Goal: Communication & Community: Connect with others

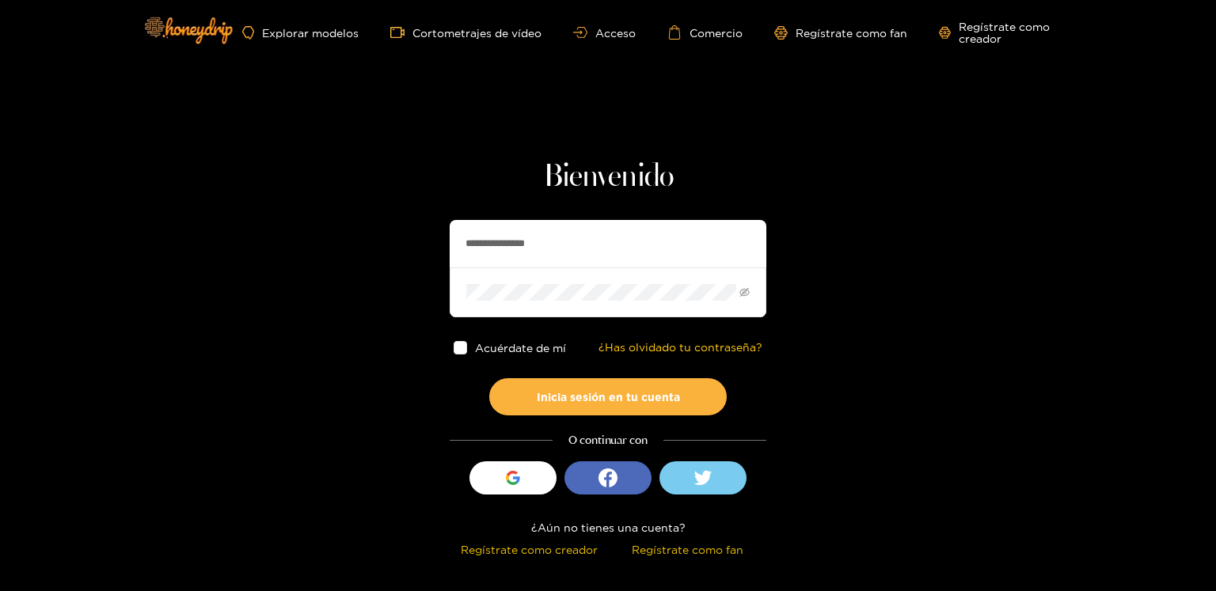
click at [493, 252] on input "**********" at bounding box center [608, 243] width 317 height 47
type input "*********"
click at [563, 375] on div "Acuérdate de mí ¿Has olvidado tu contraseña?" at bounding box center [608, 347] width 317 height 61
click at [559, 399] on font "Inicia sesión en tu cuenta" at bounding box center [608, 397] width 143 height 12
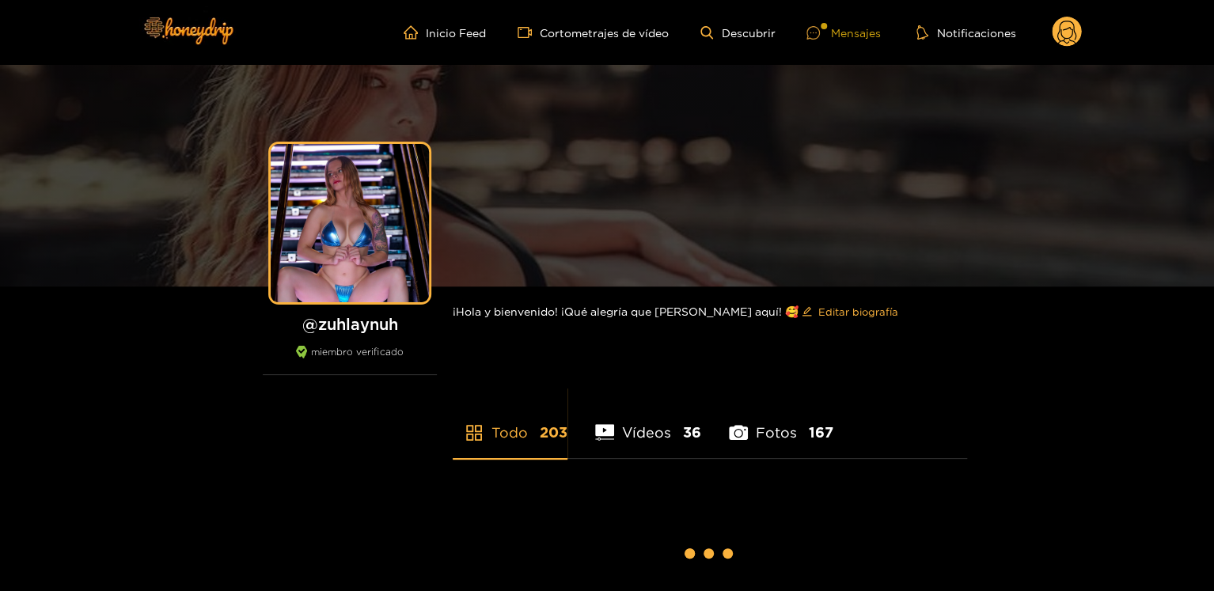
click at [863, 36] on font "Mensajes" at bounding box center [855, 33] width 50 height 12
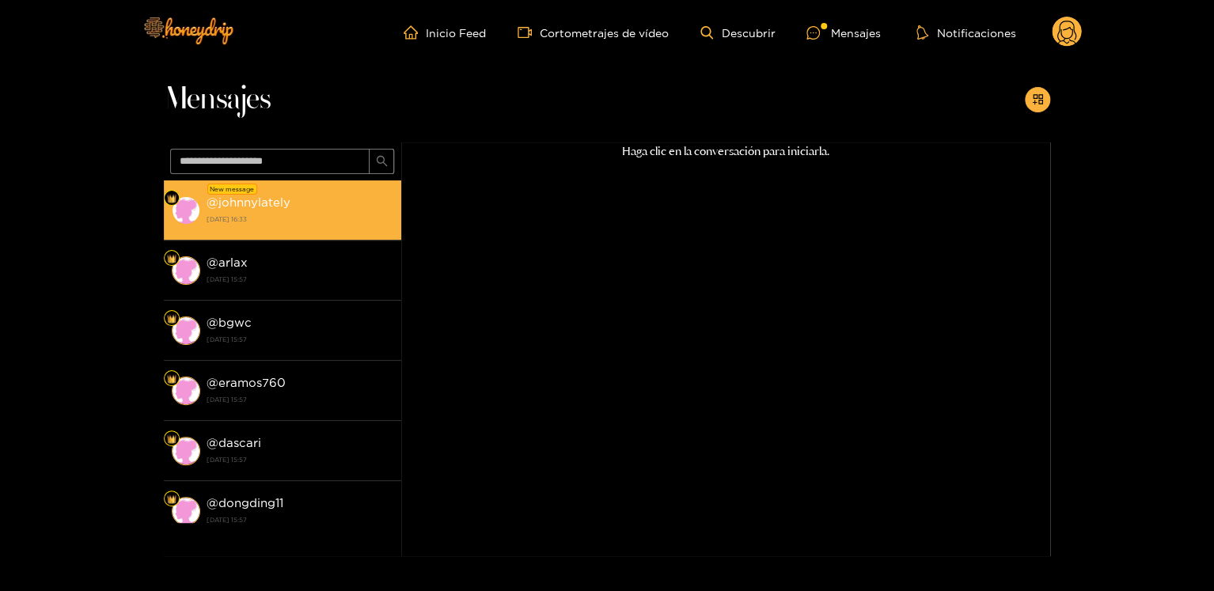
click at [293, 220] on strong "[DATE] 16:33" at bounding box center [300, 219] width 187 height 14
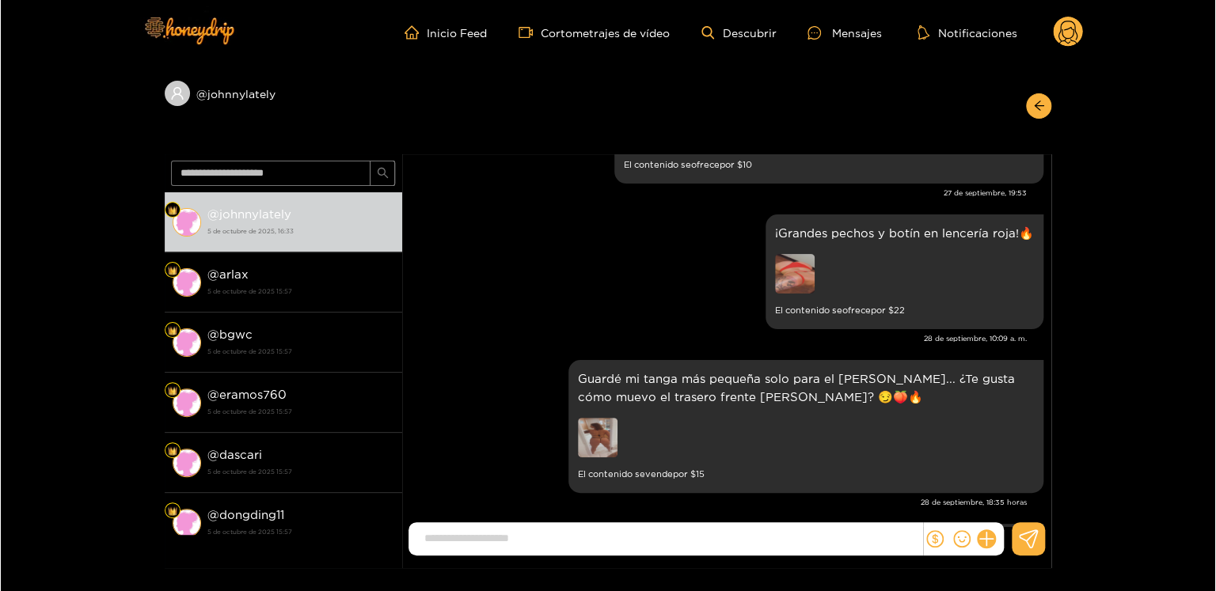
scroll to position [647, 0]
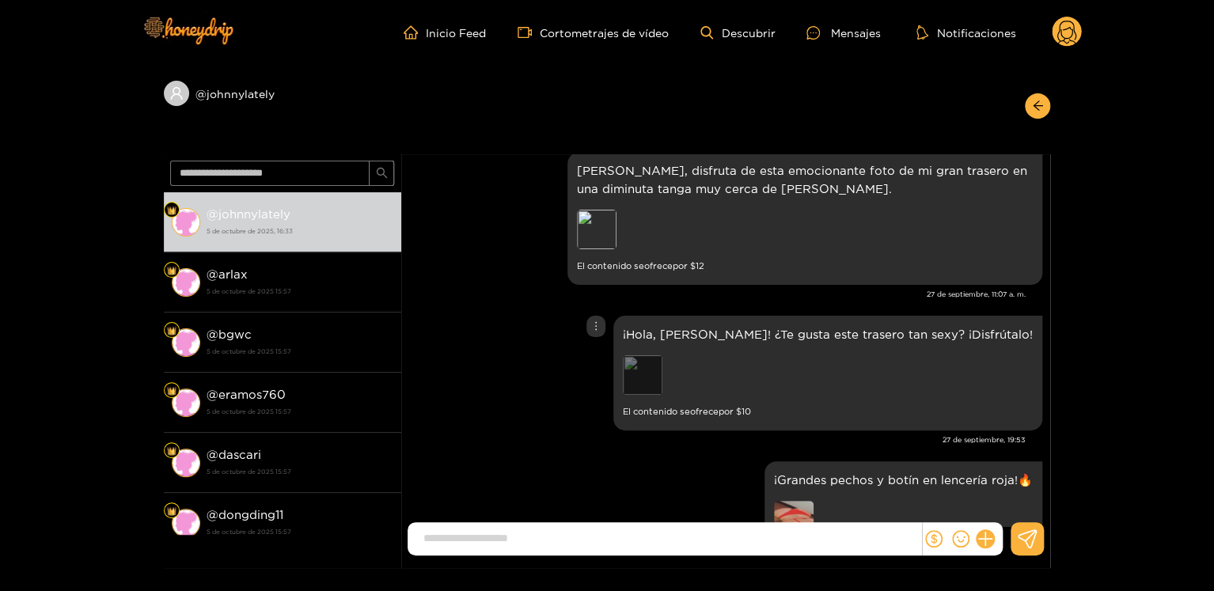
click at [662, 355] on div "Avance" at bounding box center [643, 375] width 40 height 40
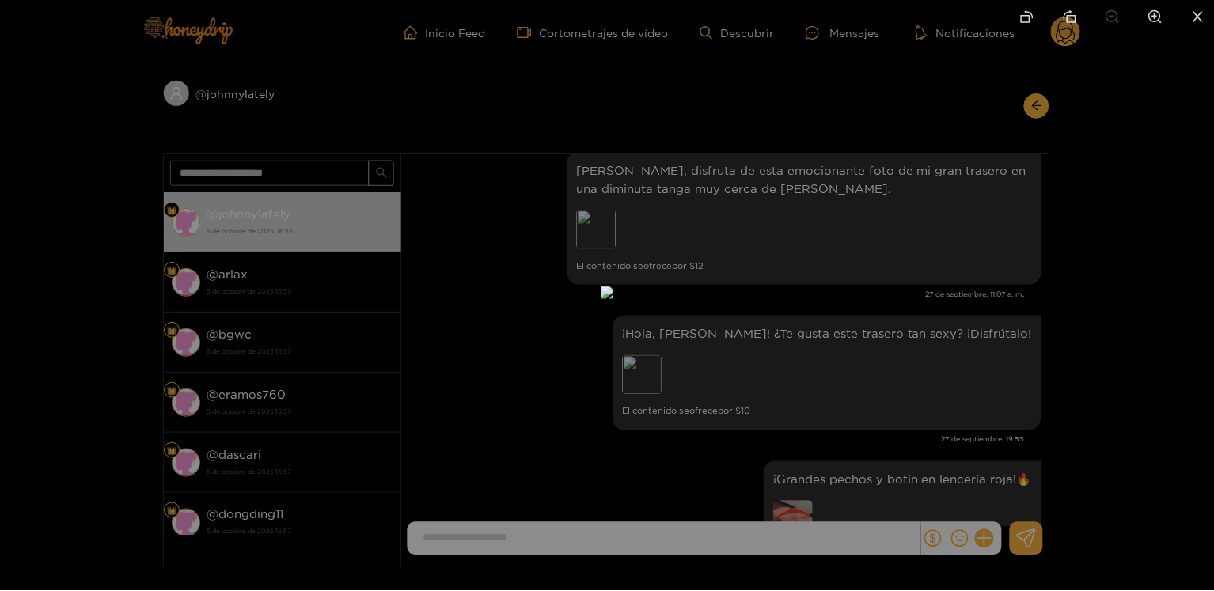
scroll to position [2943, 0]
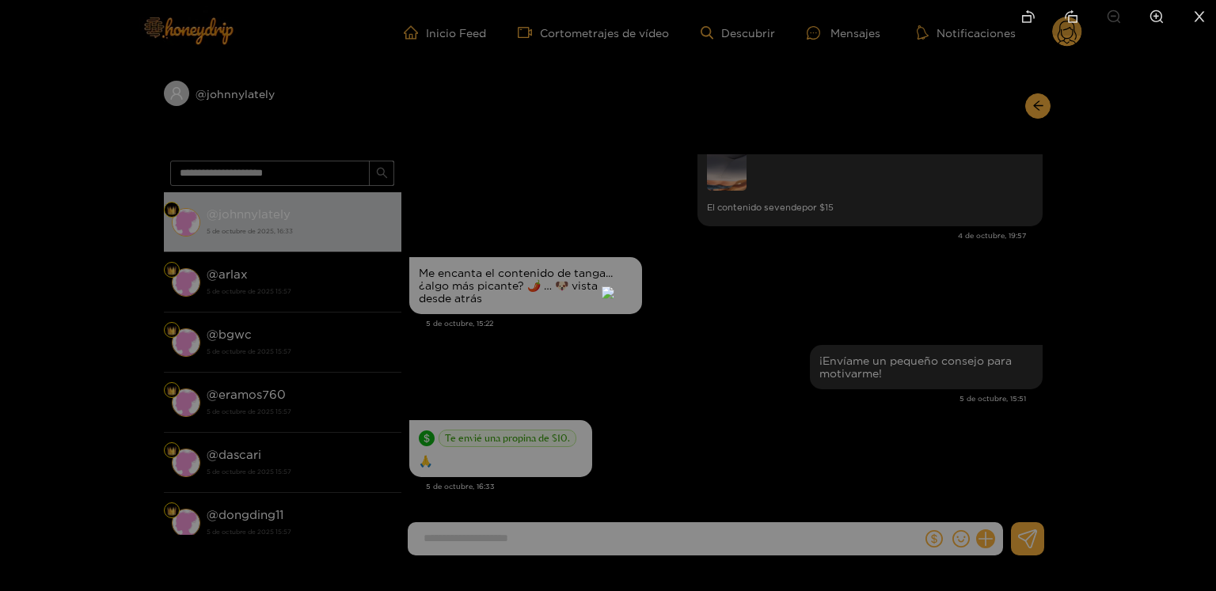
click at [805, 305] on div at bounding box center [608, 295] width 1216 height 591
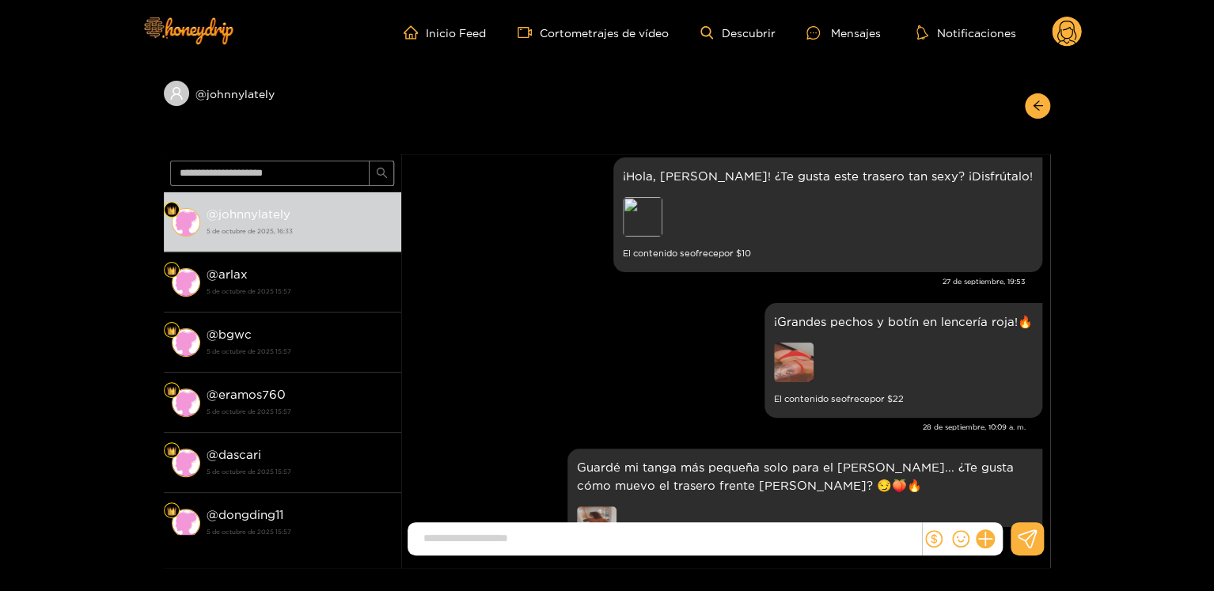
scroll to position [964, 0]
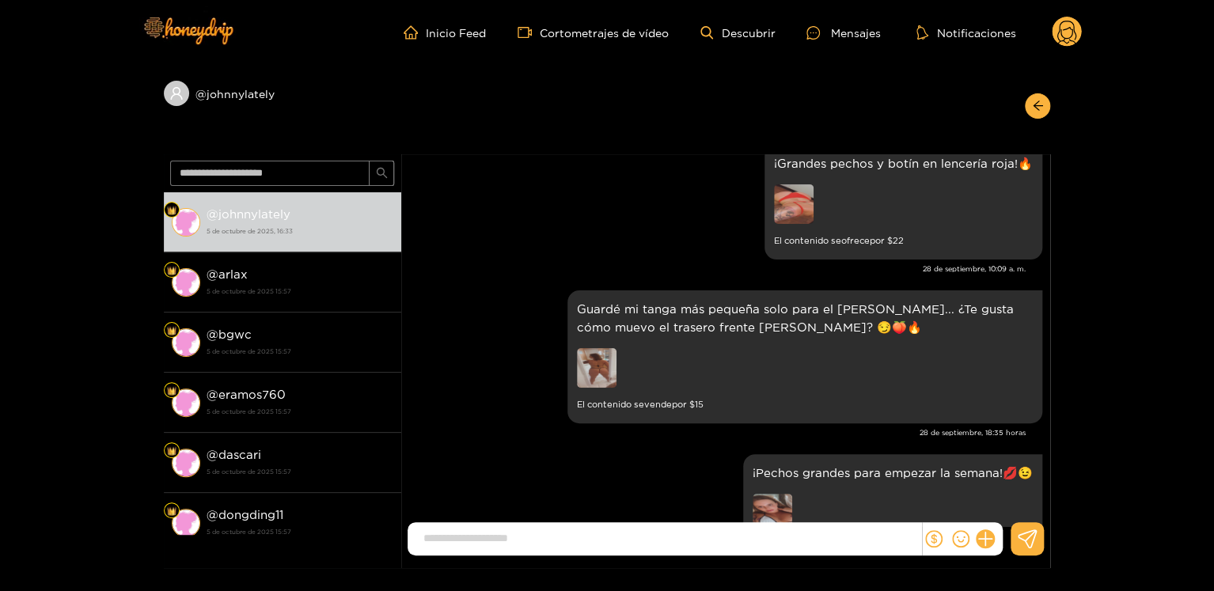
click at [587, 362] on img at bounding box center [597, 368] width 40 height 40
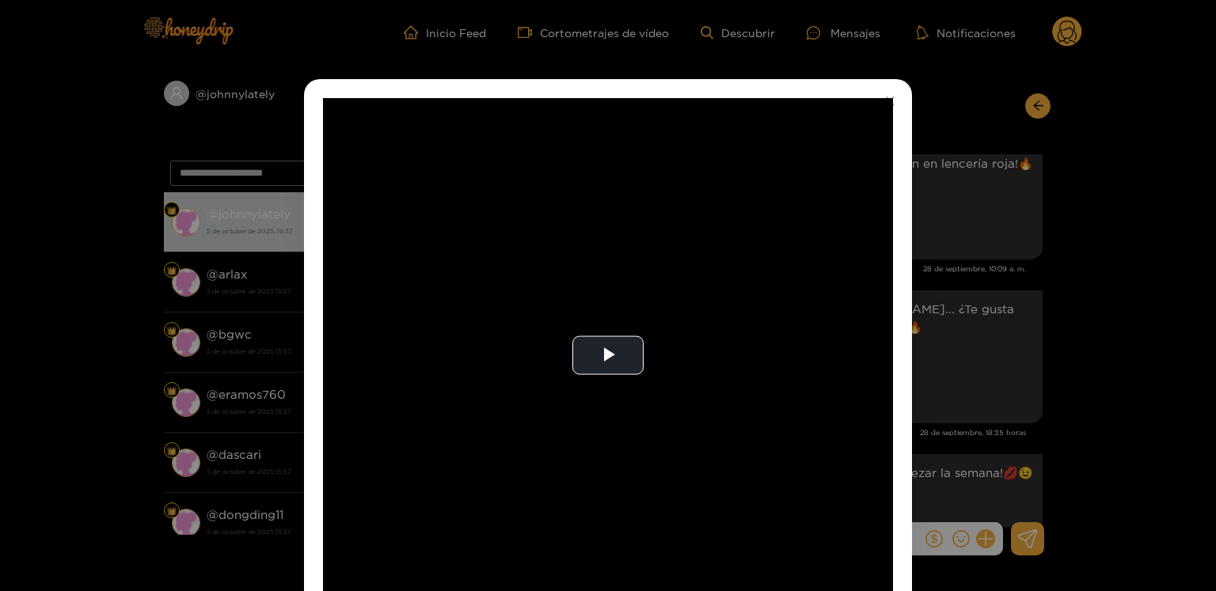
click at [1004, 313] on div "**********" at bounding box center [608, 295] width 1216 height 591
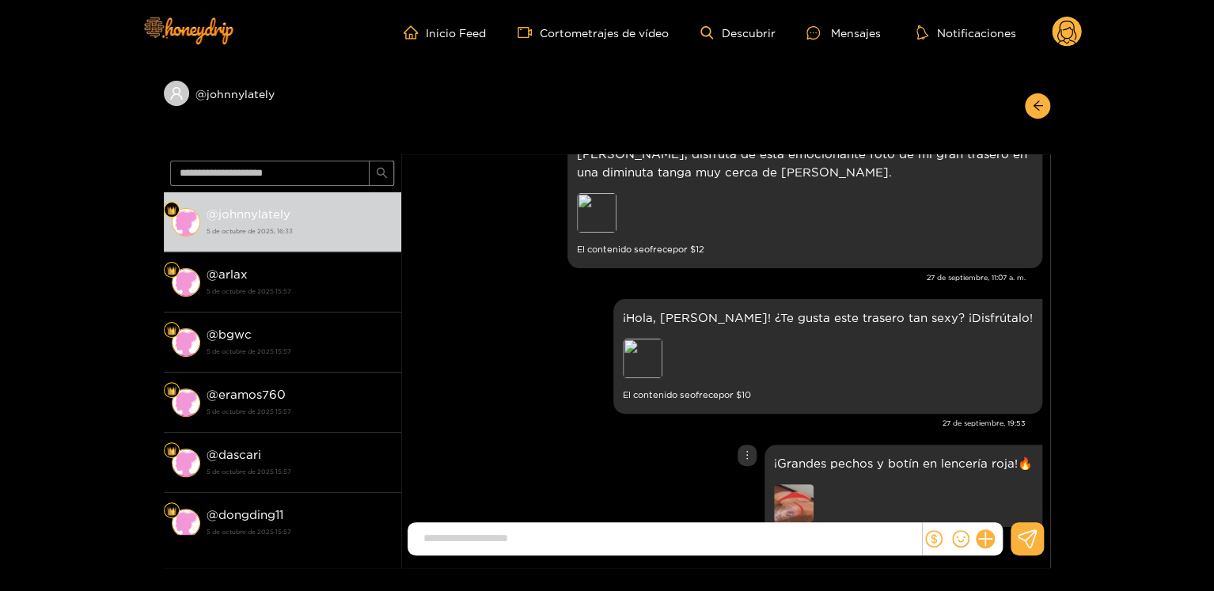
scroll to position [568, 0]
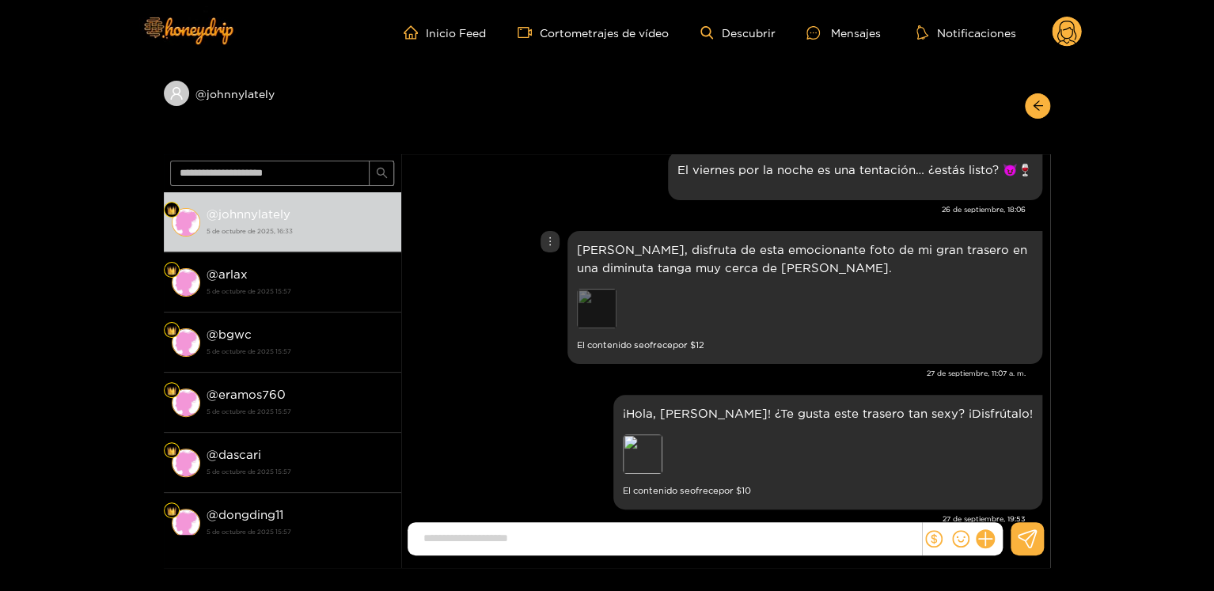
click at [594, 313] on div "Avance" at bounding box center [597, 309] width 40 height 40
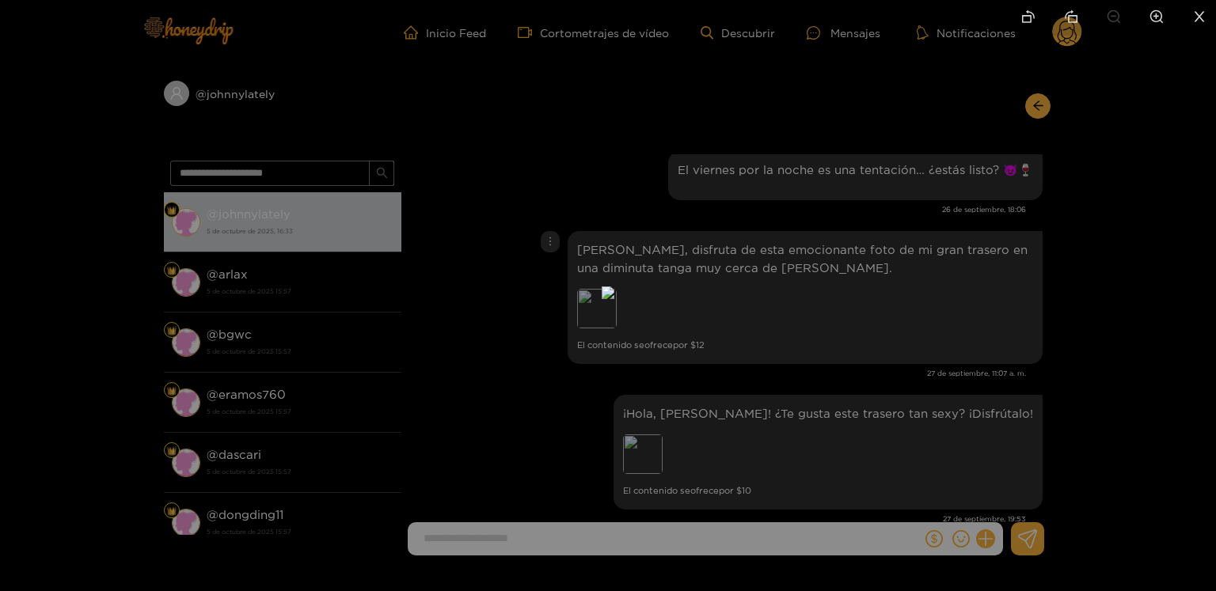
click at [935, 283] on div at bounding box center [608, 295] width 1216 height 591
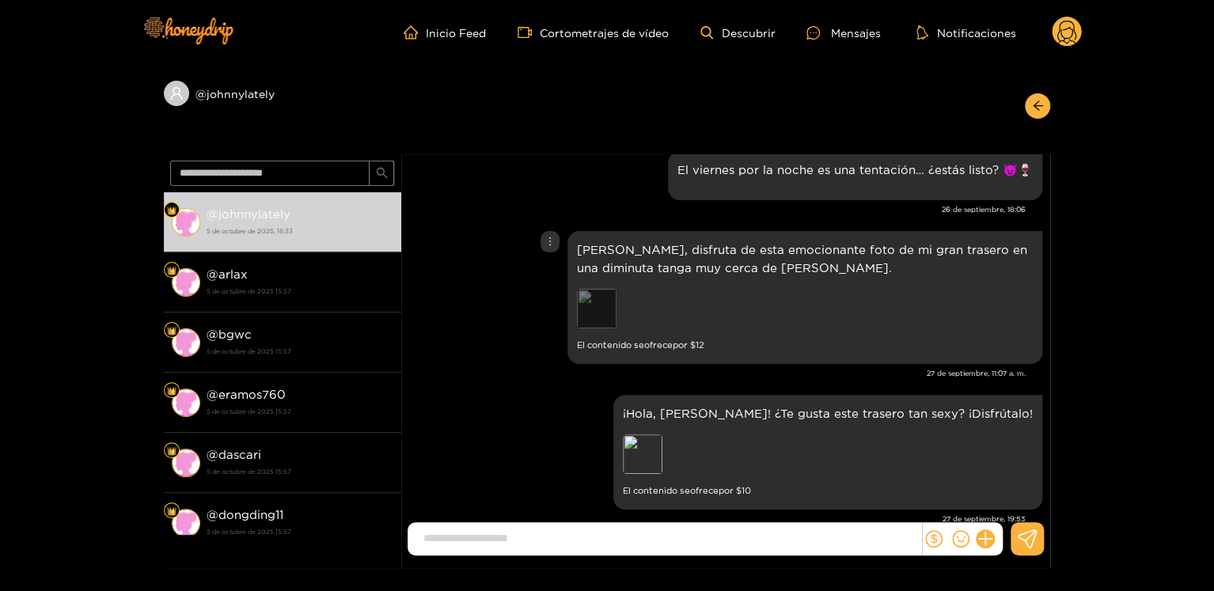
click at [600, 305] on div "Avance" at bounding box center [597, 309] width 40 height 40
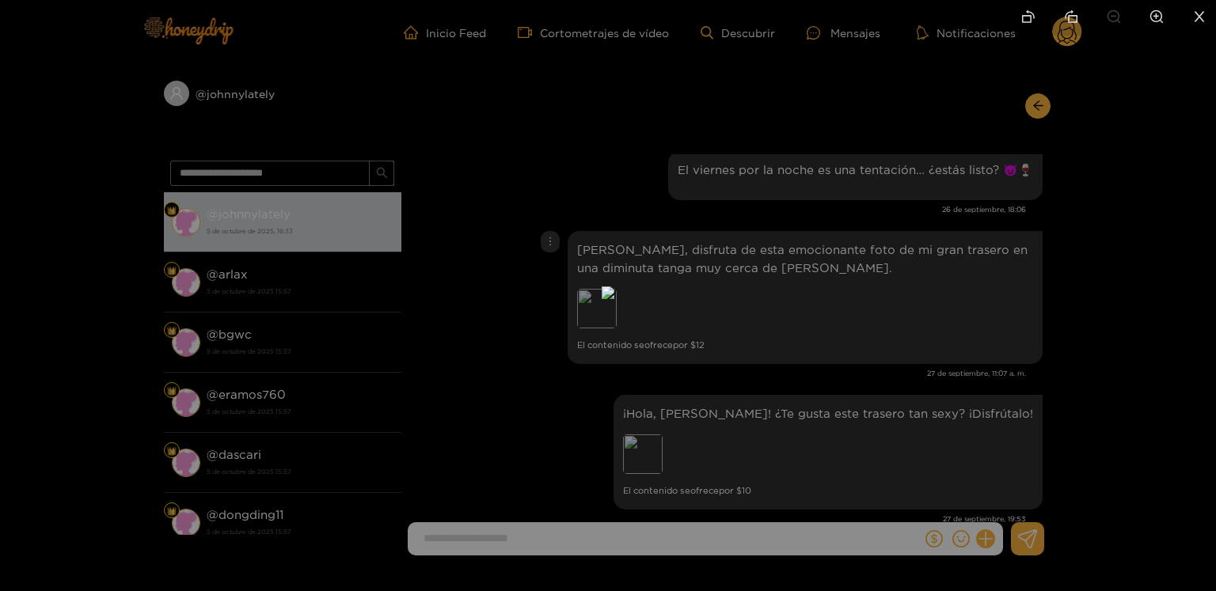
click at [901, 308] on div at bounding box center [608, 295] width 1216 height 591
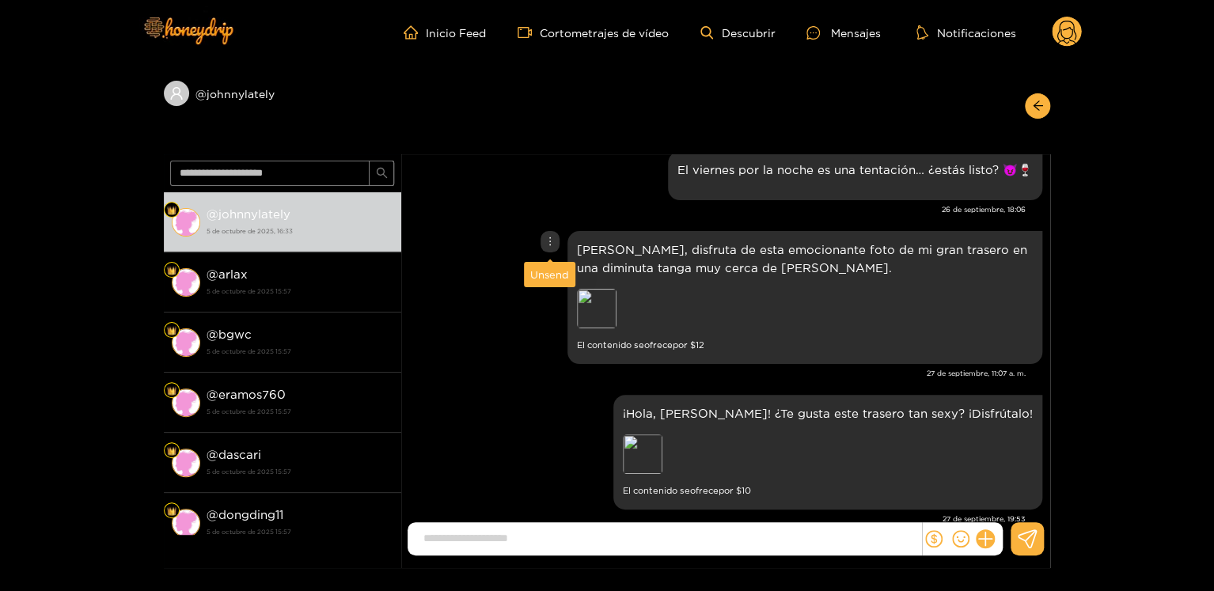
click at [548, 246] on icon "more" at bounding box center [550, 241] width 11 height 11
click at [552, 269] on font "Desenviar" at bounding box center [549, 274] width 51 height 11
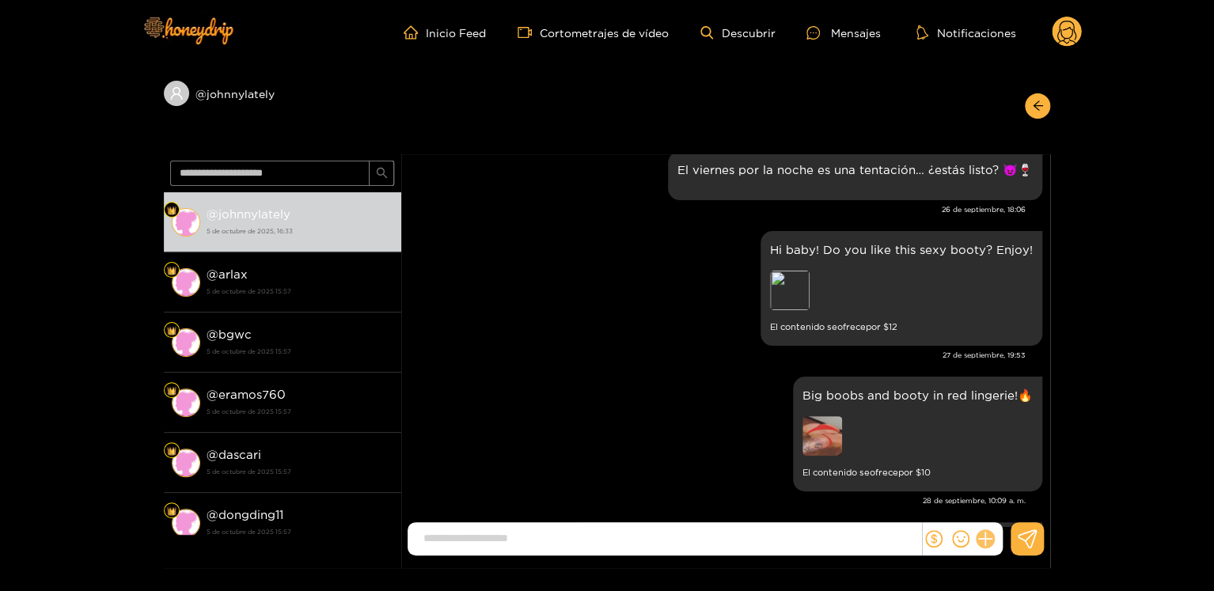
click at [989, 542] on icon at bounding box center [986, 539] width 18 height 18
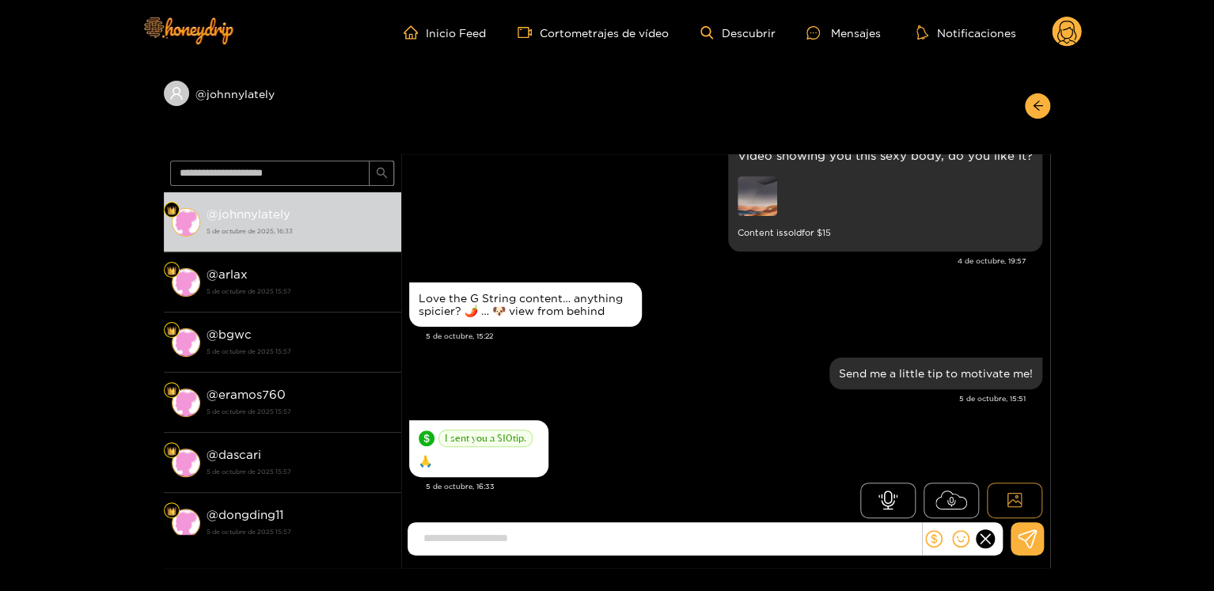
click at [1018, 485] on button at bounding box center [1014, 501] width 55 height 36
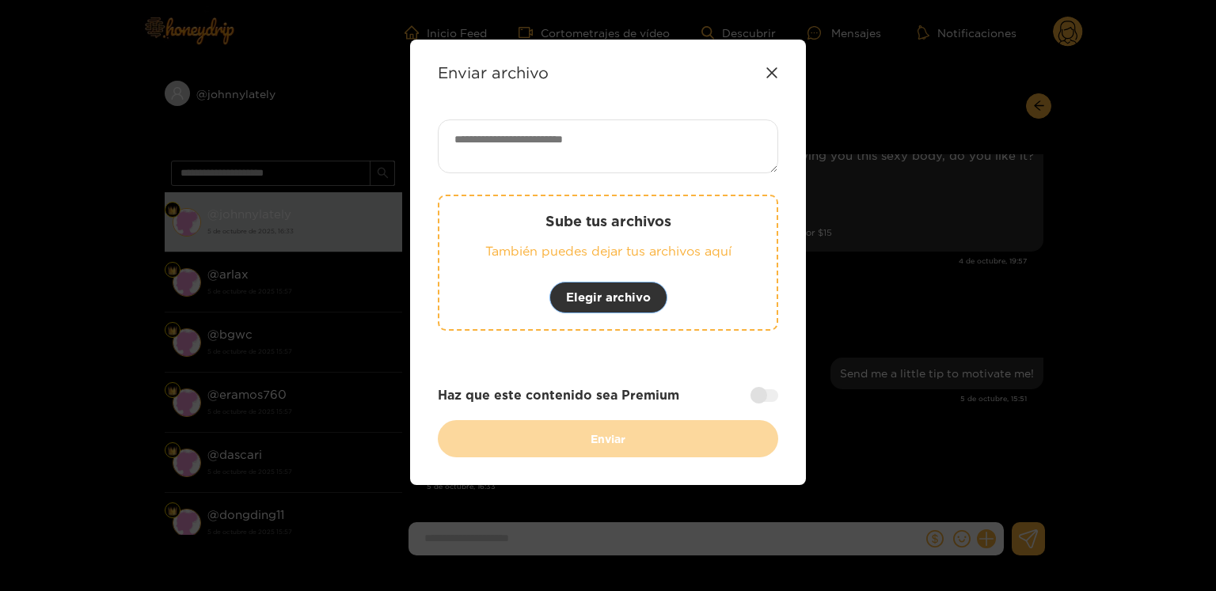
click at [637, 294] on font "Elegir archivo" at bounding box center [608, 296] width 85 height 13
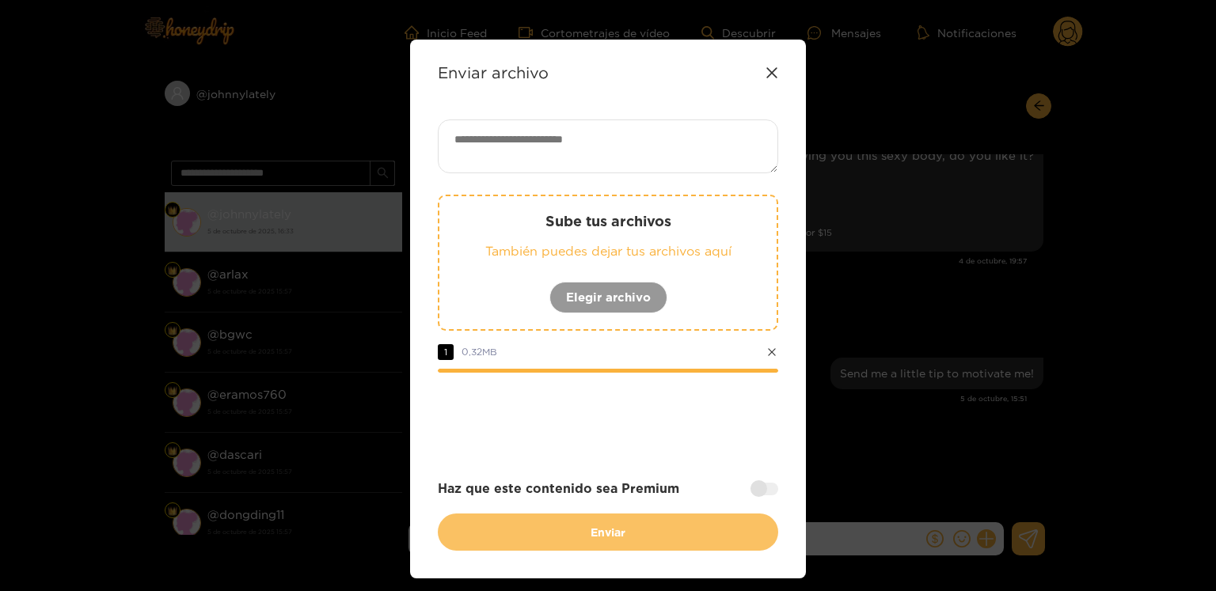
click at [666, 532] on button "Enviar" at bounding box center [608, 532] width 340 height 37
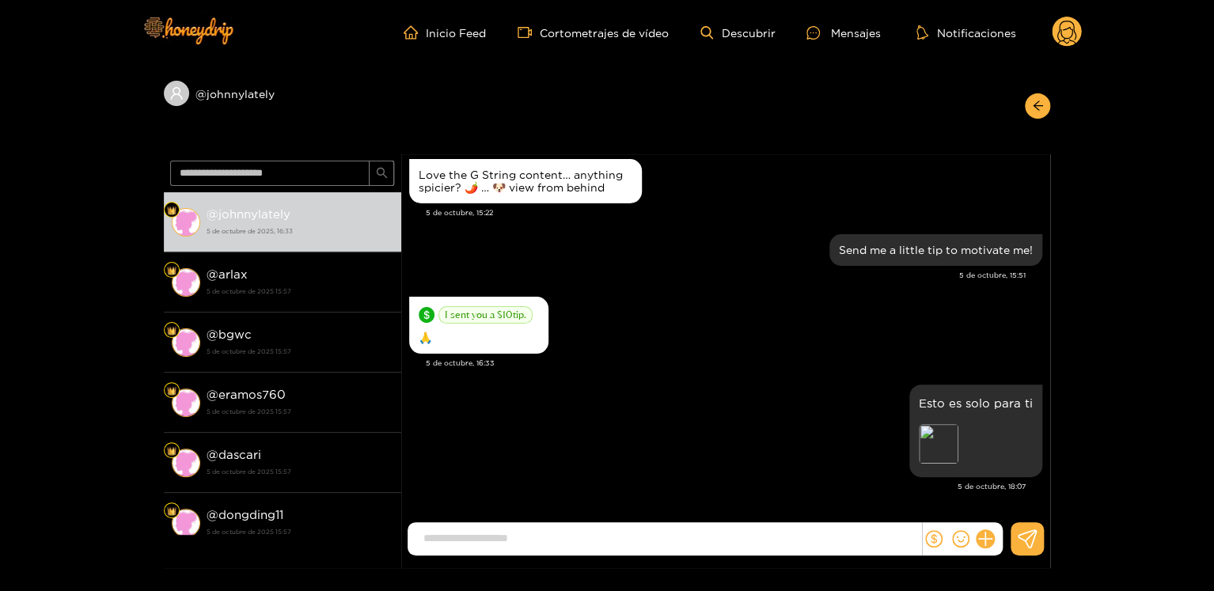
click at [250, 219] on font "@johnnylately" at bounding box center [249, 213] width 84 height 13
copy font "johnnylately"
click at [1062, 42] on circle at bounding box center [1067, 32] width 30 height 30
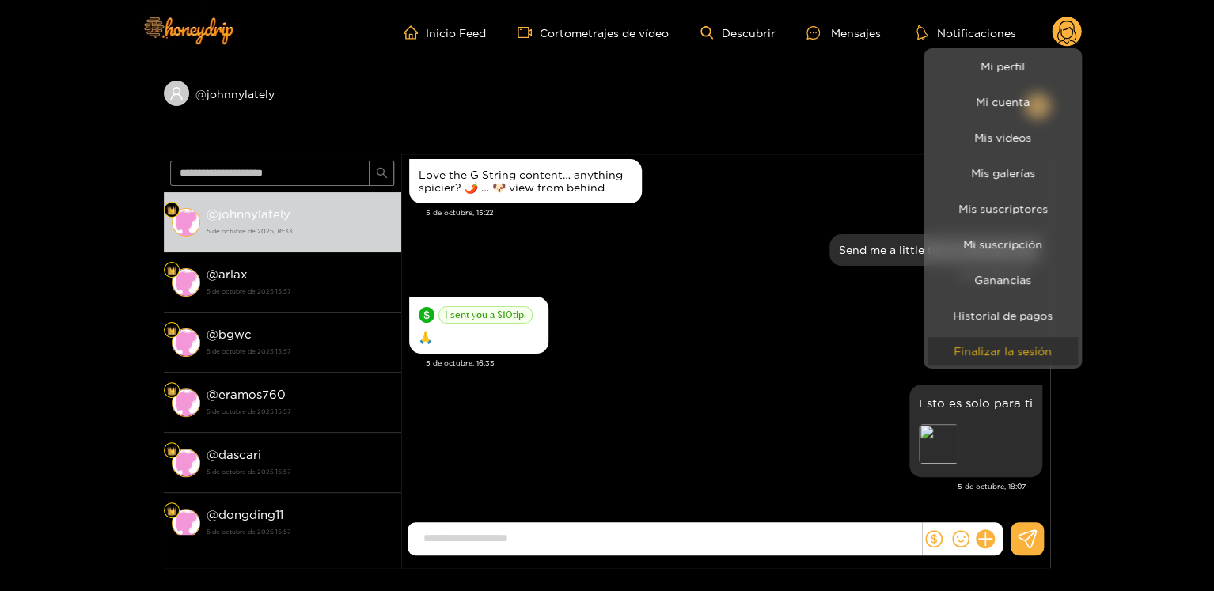
click at [968, 352] on font "Finalizar la sesión" at bounding box center [1003, 351] width 98 height 12
